Goal: Information Seeking & Learning: Compare options

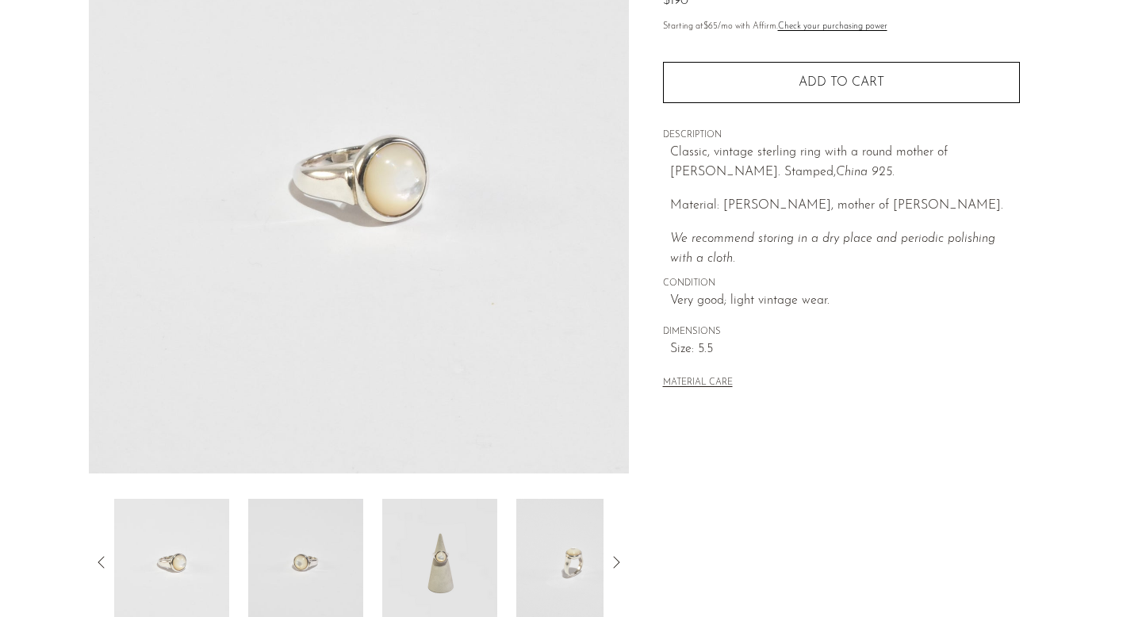
scroll to position [415, 0]
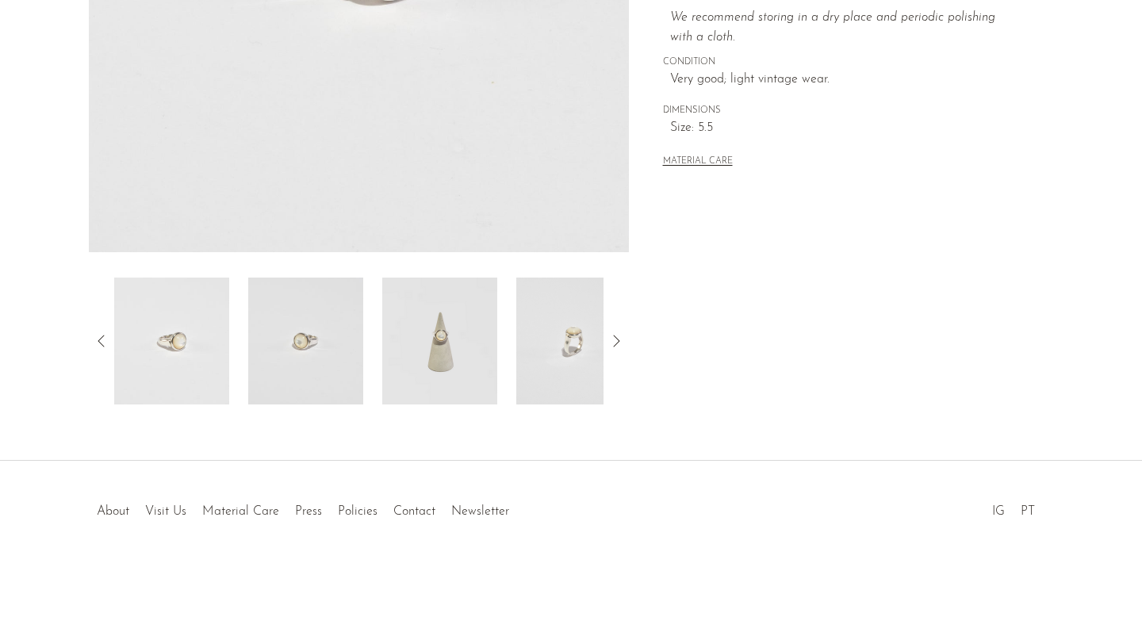
click at [298, 342] on img at bounding box center [305, 340] width 115 height 127
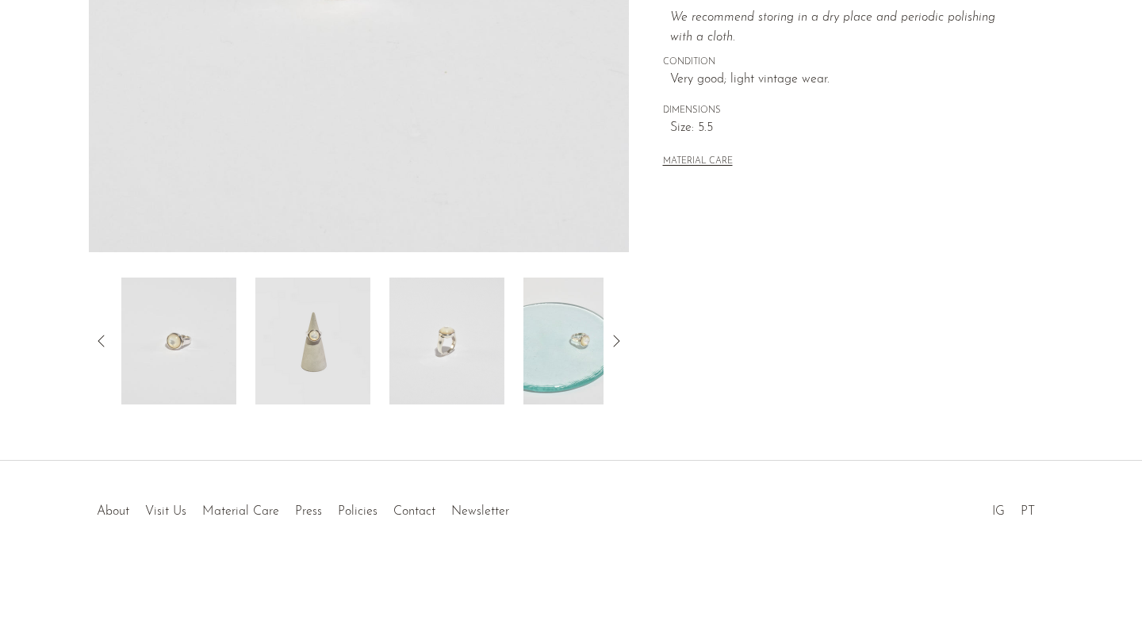
click at [174, 346] on img at bounding box center [178, 340] width 115 height 127
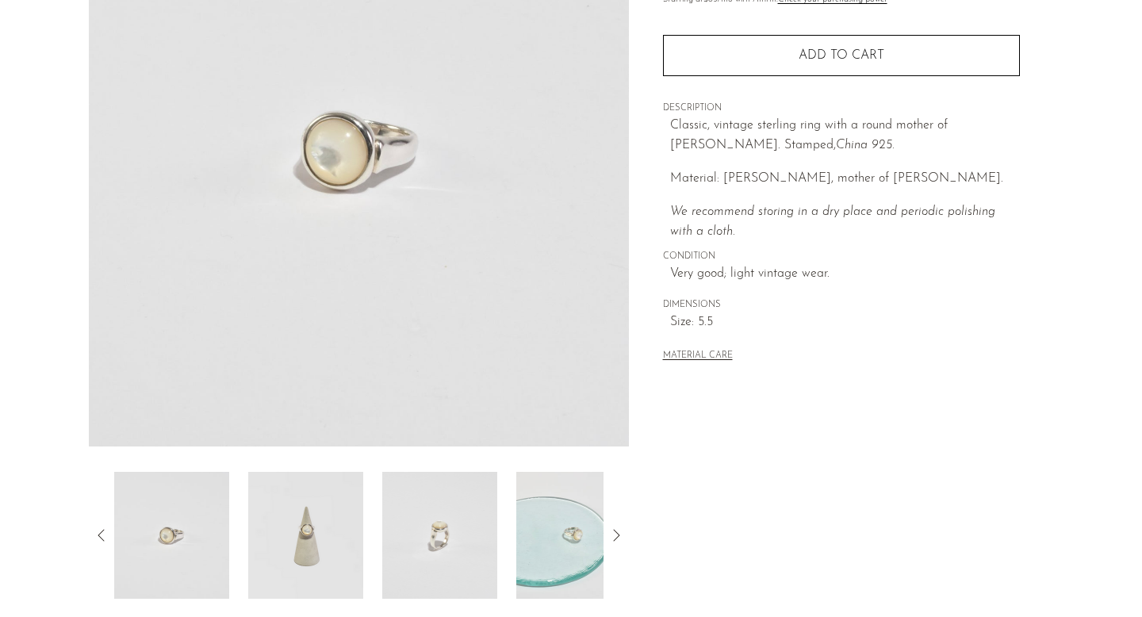
scroll to position [217, 0]
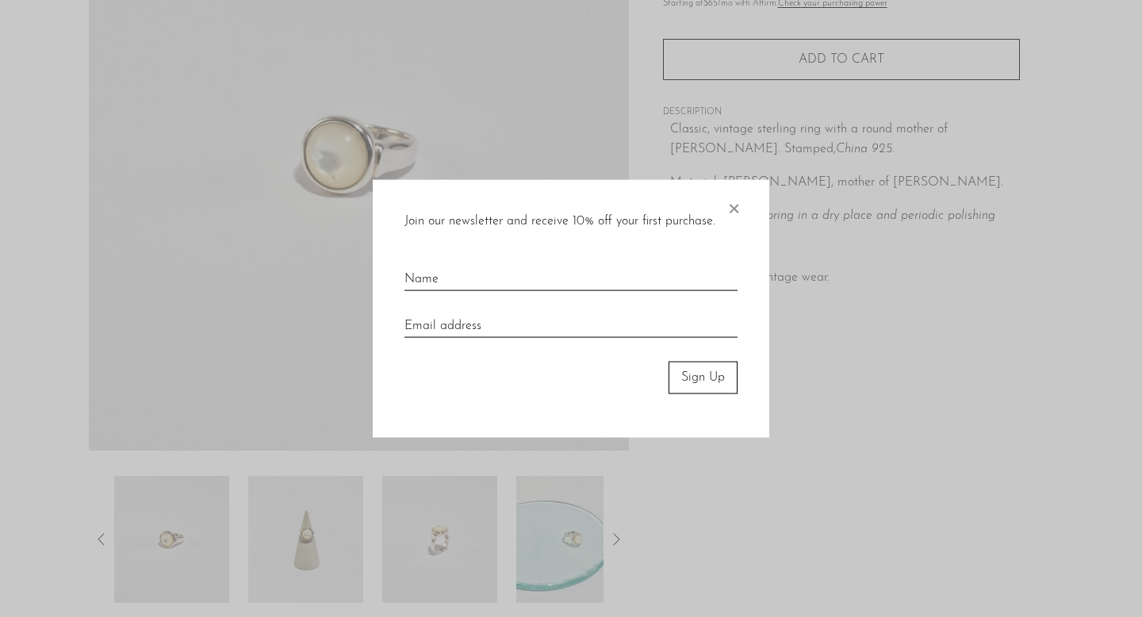
click at [740, 214] on span "×" at bounding box center [733, 205] width 16 height 51
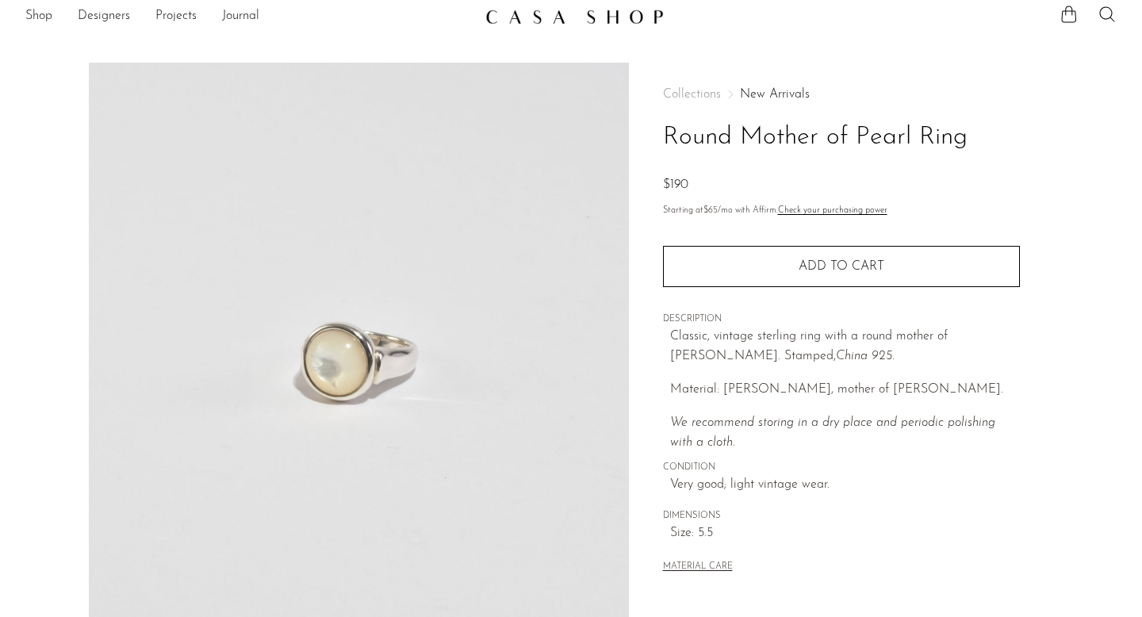
scroll to position [0, 0]
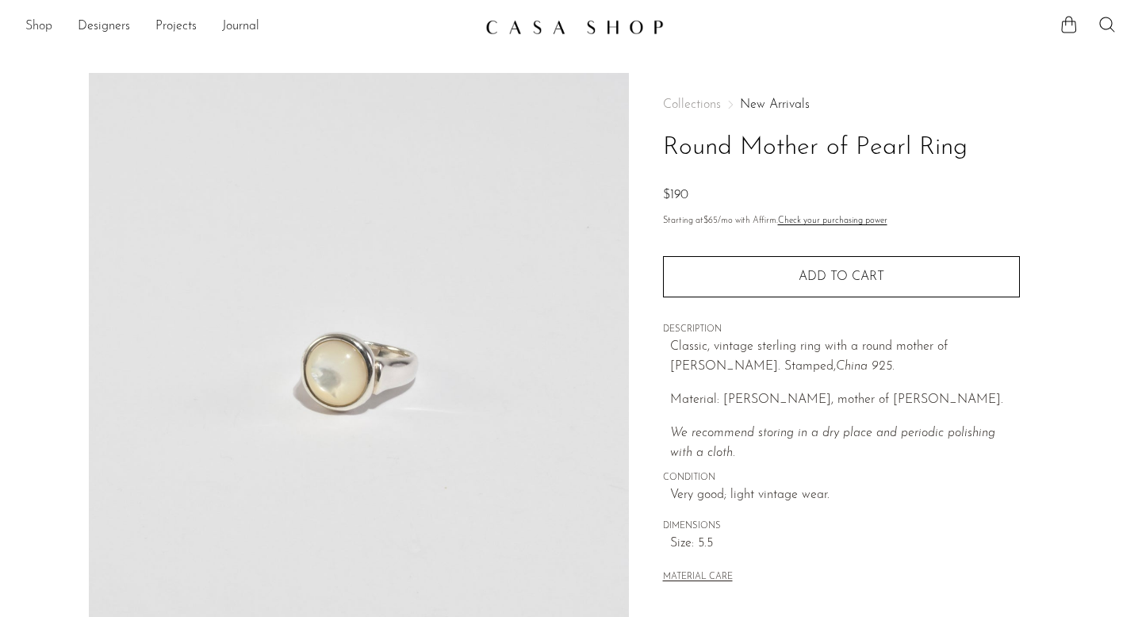
click at [32, 21] on link "Shop" at bounding box center [38, 27] width 27 height 21
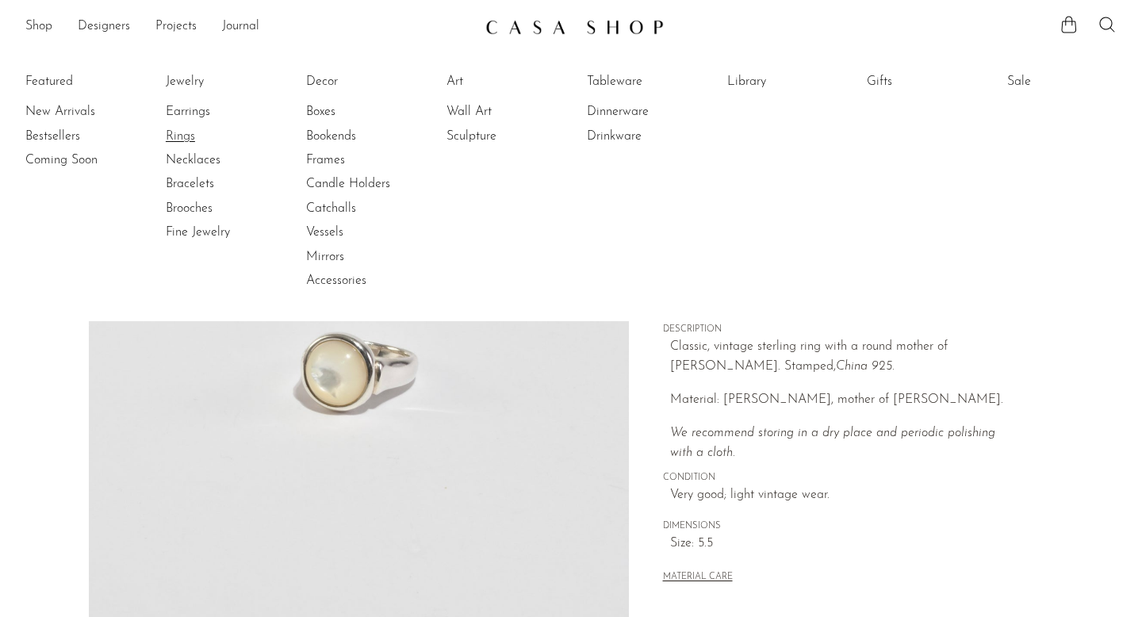
click at [180, 134] on link "Rings" at bounding box center [225, 136] width 119 height 17
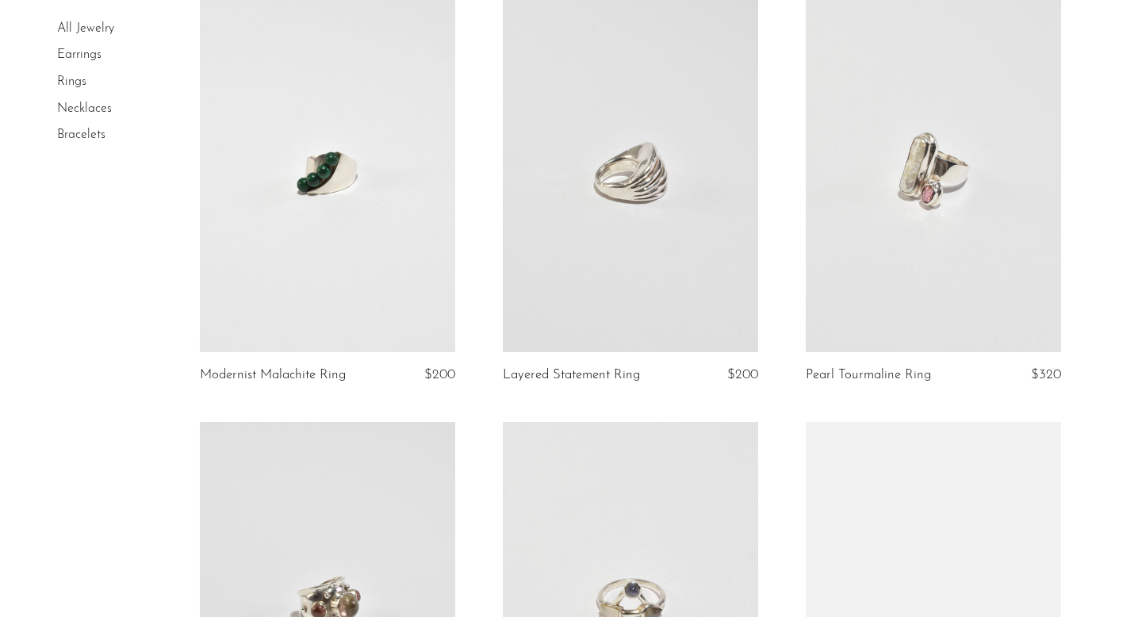
scroll to position [2308, 0]
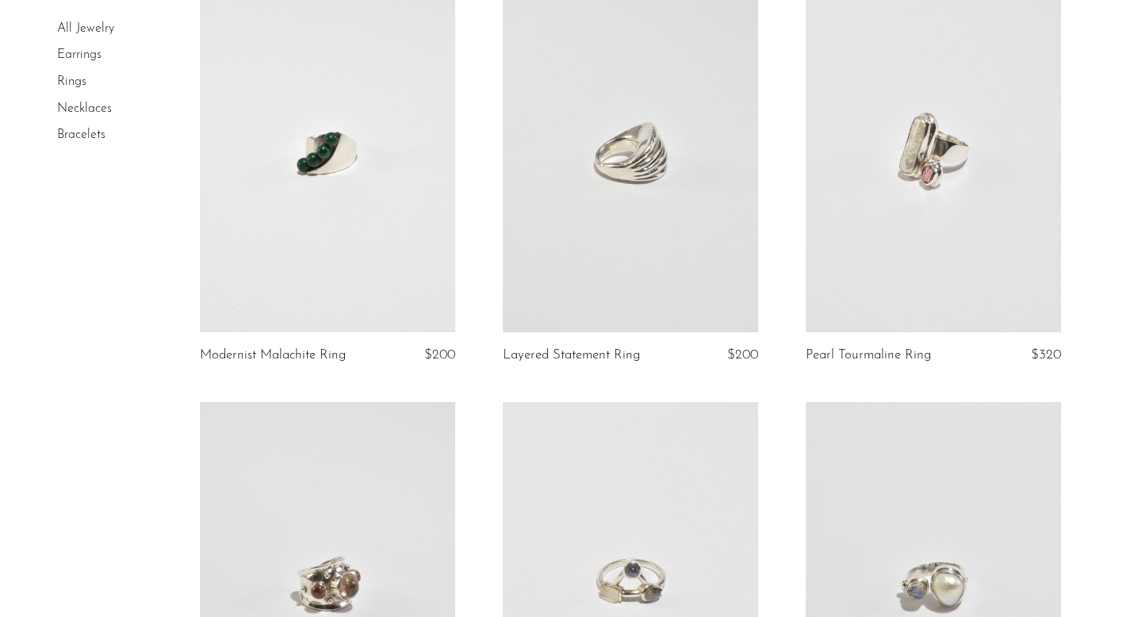
click at [926, 125] on link at bounding box center [932, 154] width 255 height 358
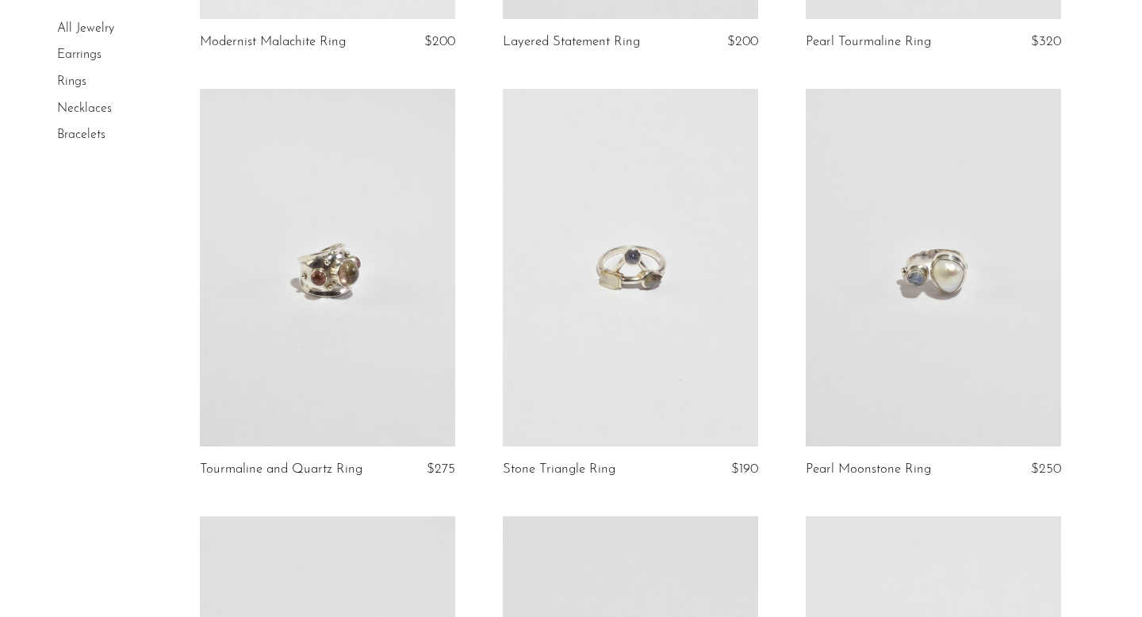
scroll to position [2635, 0]
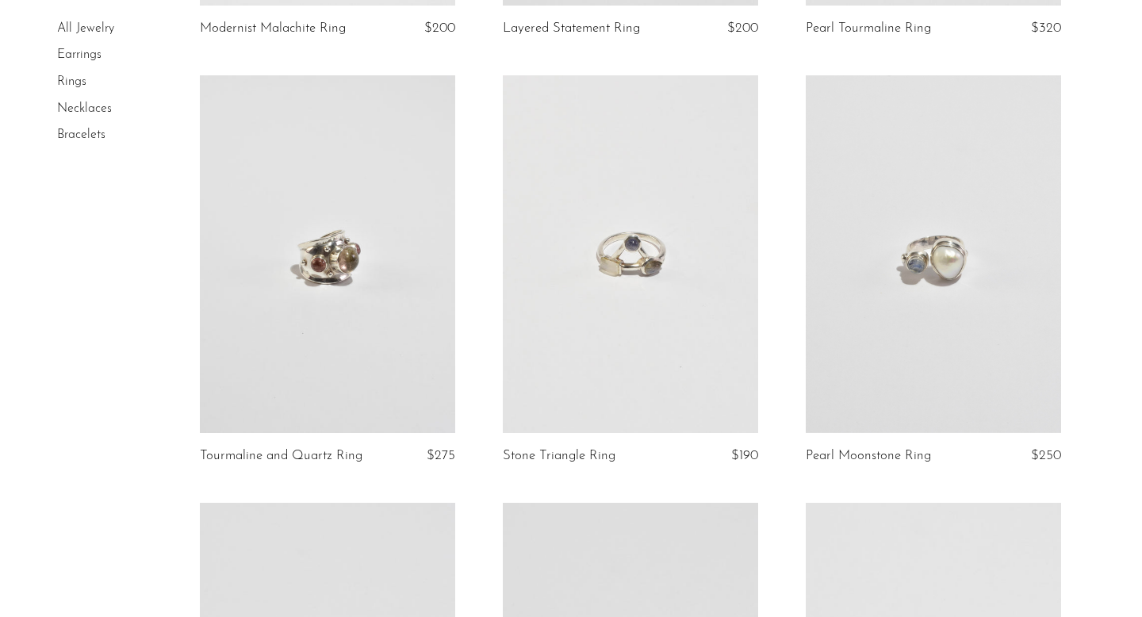
click at [954, 284] on link at bounding box center [932, 254] width 255 height 358
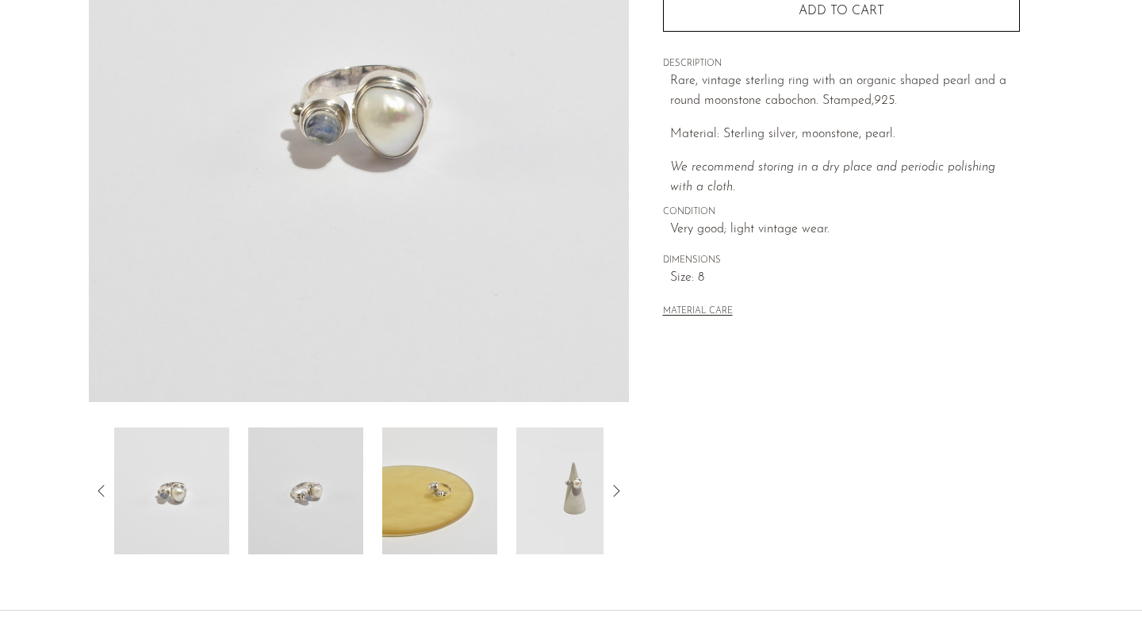
scroll to position [281, 0]
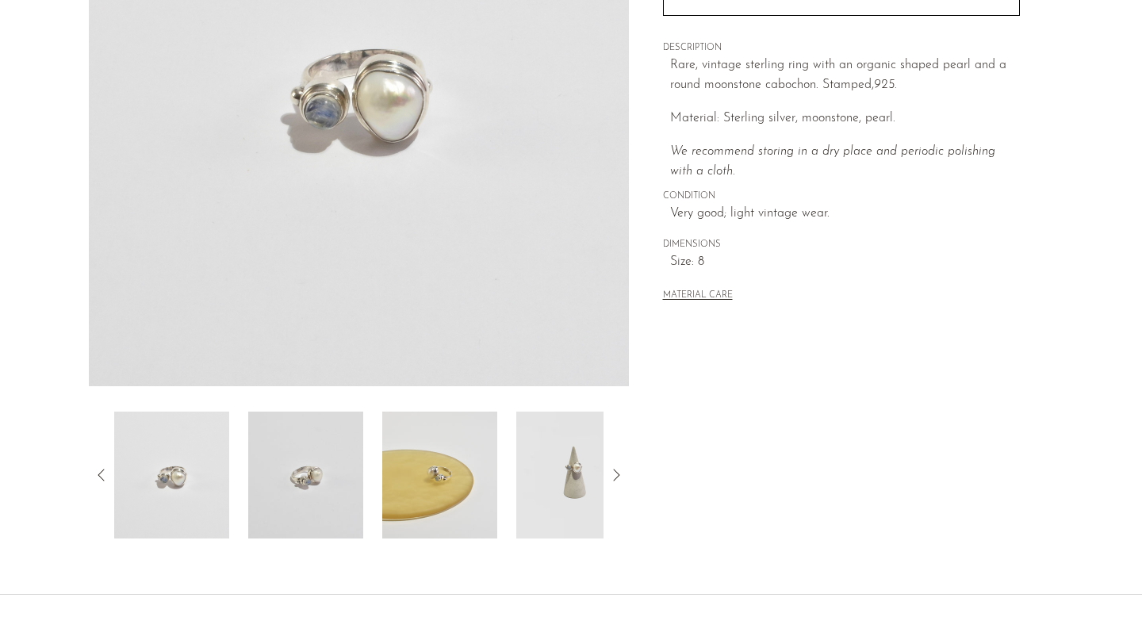
click at [296, 495] on img at bounding box center [305, 474] width 115 height 127
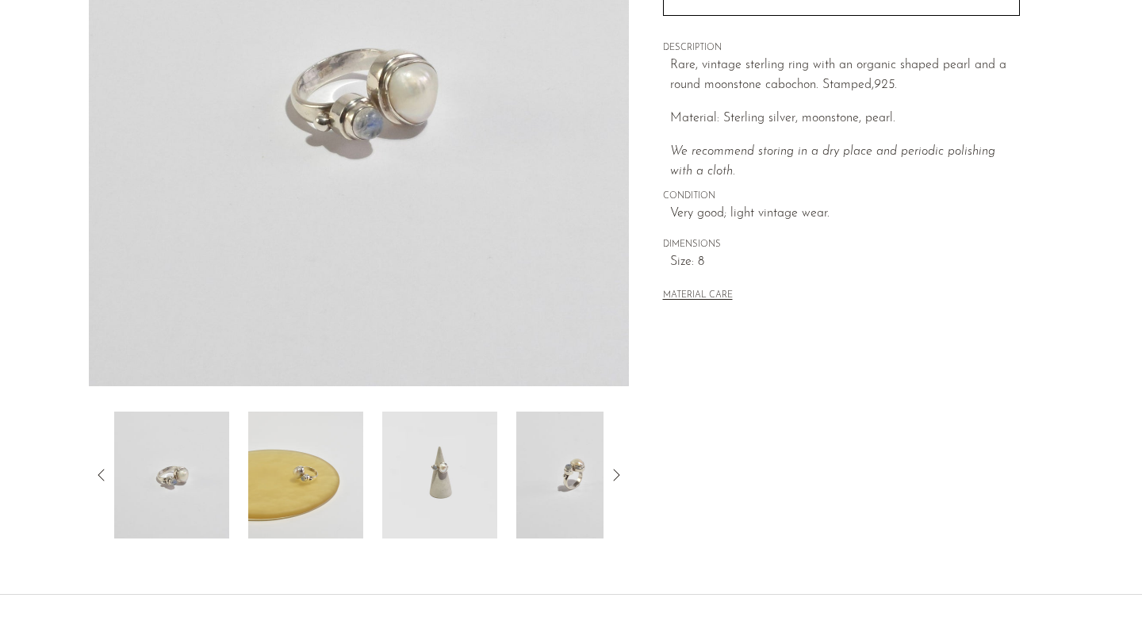
click at [171, 474] on img at bounding box center [171, 474] width 115 height 127
click at [188, 468] on img at bounding box center [171, 474] width 115 height 127
click at [438, 472] on img at bounding box center [439, 474] width 115 height 127
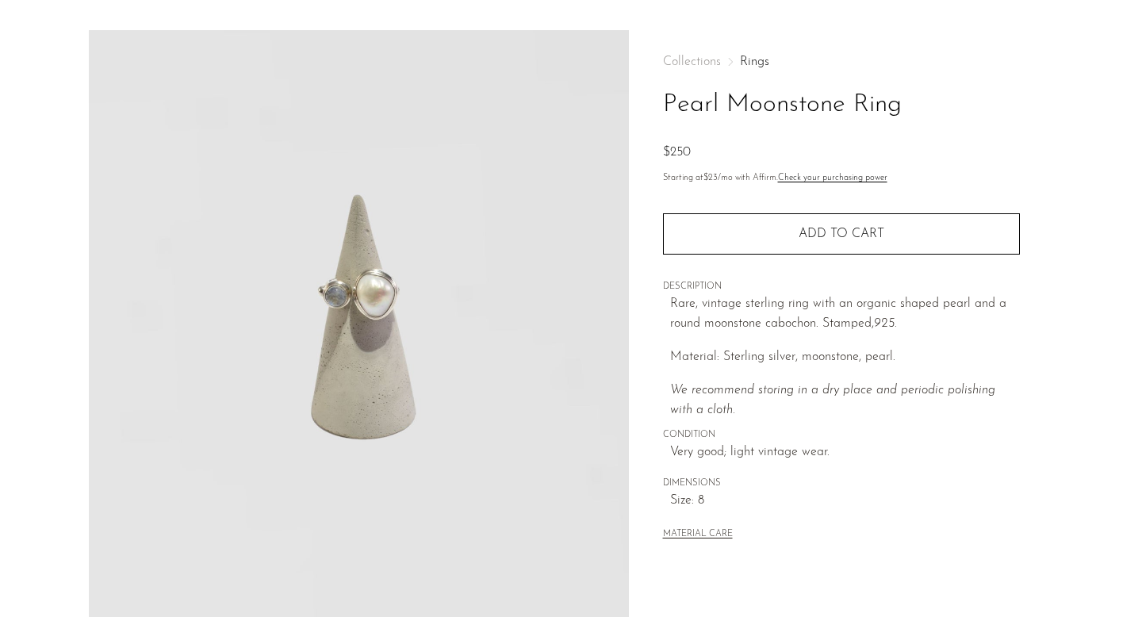
scroll to position [41, 0]
